Goal: Information Seeking & Learning: Learn about a topic

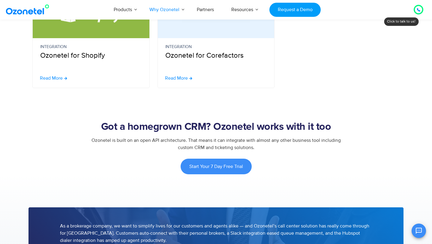
click at [15, 12] on img at bounding box center [29, 9] width 49 height 11
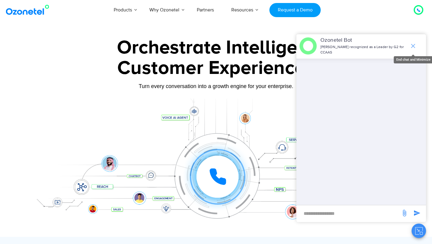
click at [414, 45] on icon "end chat or minimize" at bounding box center [413, 46] width 4 height 4
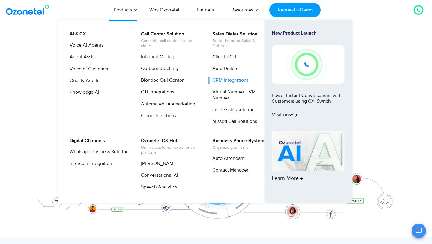
click at [236, 80] on link "CRM Integrations" at bounding box center [229, 81] width 41 height 8
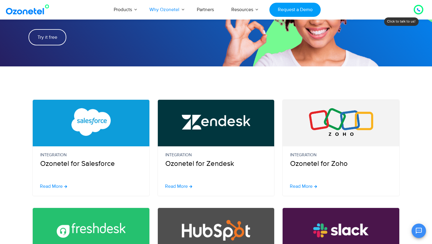
scroll to position [94, 0]
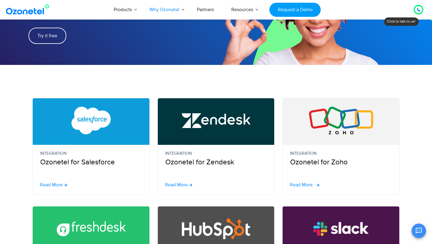
click at [304, 184] on span "Read More" at bounding box center [301, 184] width 23 height 5
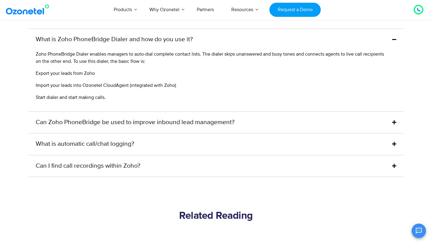
scroll to position [1495, 0]
click at [230, 117] on link "Can Zoho PhoneBridge be used to improve inbound lead management?" at bounding box center [135, 122] width 199 height 10
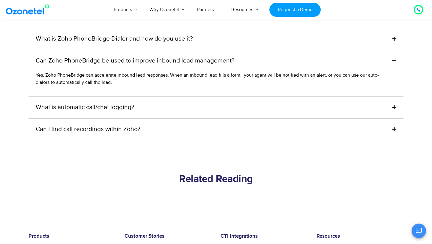
click at [231, 99] on div "What is automatic call/chat logging?" at bounding box center [216, 108] width 375 height 22
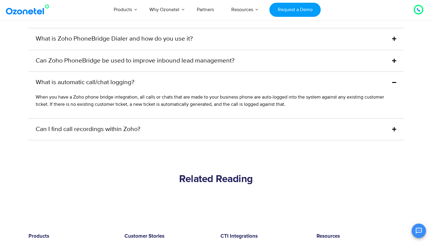
click at [153, 122] on div "Can I find call recordings within Zoho?" at bounding box center [216, 130] width 375 height 22
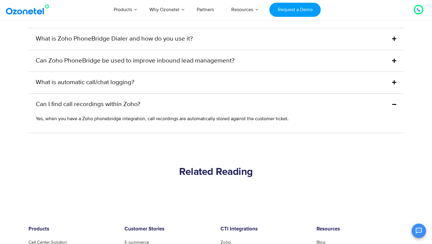
click at [166, 85] on div "What is automatic call/chat logging?" at bounding box center [216, 83] width 375 height 22
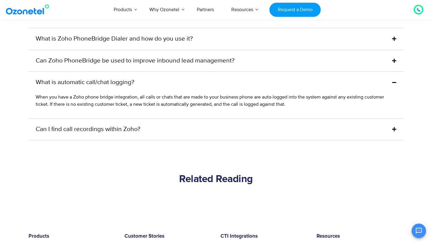
click at [239, 126] on div "Can I find call recordings within Zoho?" at bounding box center [216, 130] width 375 height 22
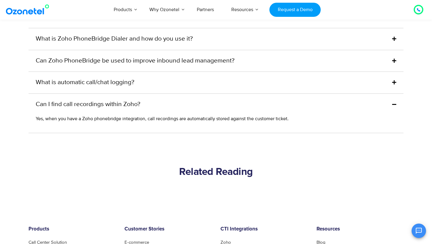
scroll to position [1504, 0]
